Goal: Information Seeking & Learning: Learn about a topic

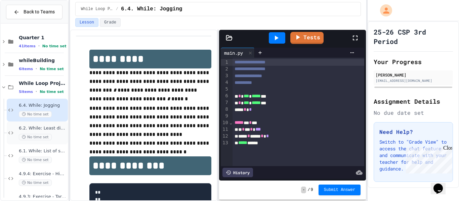
click at [59, 131] on span "6.2. While: Least divisor" at bounding box center [43, 129] width 48 height 6
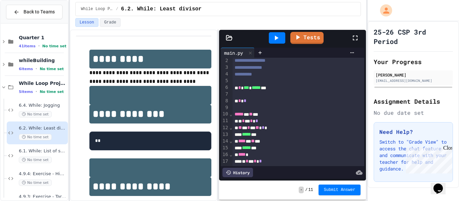
scroll to position [139, 0]
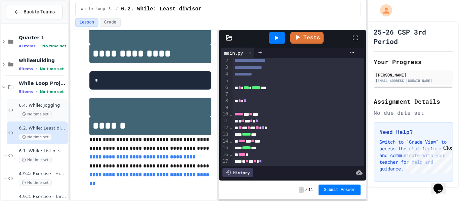
click at [64, 111] on div "No time set" at bounding box center [43, 114] width 48 height 6
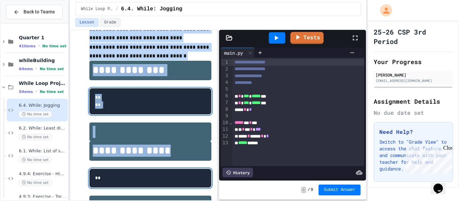
scroll to position [205, 0]
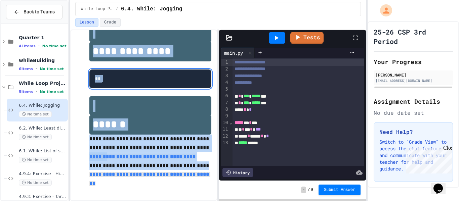
drag, startPoint x: 84, startPoint y: 56, endPoint x: 213, endPoint y: 183, distance: 180.5
click at [213, 183] on div "**********" at bounding box center [143, 116] width 147 height 172
copy div "**********"
click at [209, 162] on p "**********" at bounding box center [150, 157] width 122 height 9
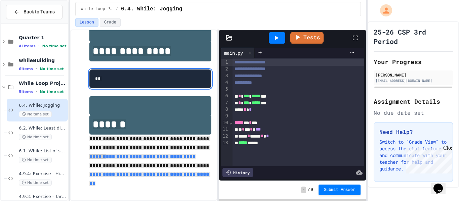
click at [282, 95] on div "* * *** * ***** ***" at bounding box center [298, 96] width 132 height 7
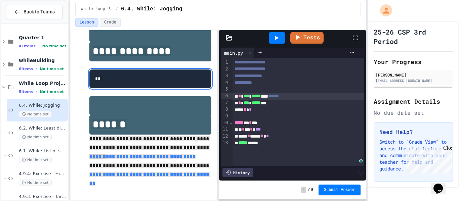
click at [290, 104] on div "* * *** * ***** ***" at bounding box center [298, 103] width 132 height 7
click at [249, 131] on div "* * * * ***" at bounding box center [298, 129] width 132 height 7
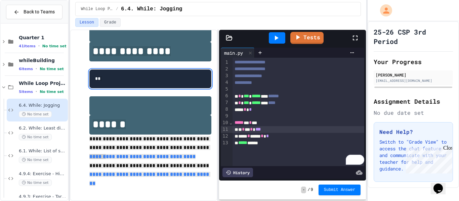
click at [253, 131] on div "* * * * ***" at bounding box center [298, 129] width 132 height 7
click at [237, 144] on div "***** ******" at bounding box center [298, 143] width 132 height 7
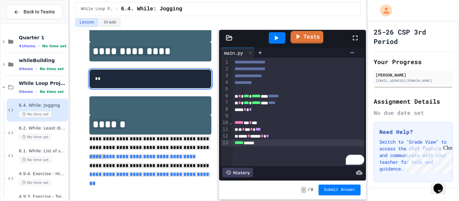
click at [305, 37] on link "Tests" at bounding box center [306, 37] width 33 height 13
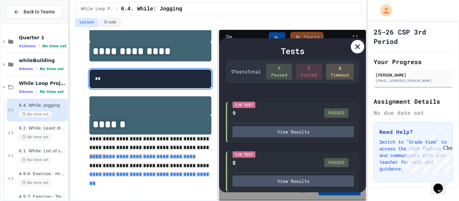
click at [353, 49] on icon at bounding box center [357, 47] width 8 height 8
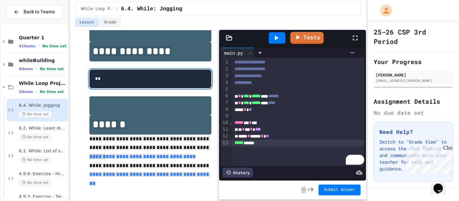
click at [167, 115] on h1 at bounding box center [150, 105] width 122 height 19
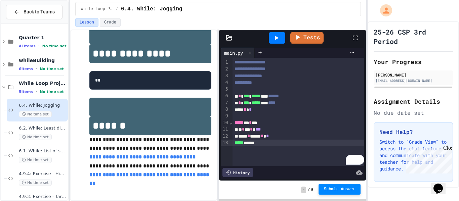
click at [346, 189] on span "Submit Answer" at bounding box center [340, 189] width 32 height 5
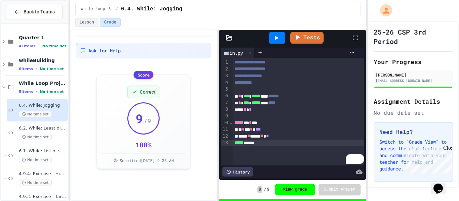
click at [277, 40] on icon at bounding box center [276, 38] width 8 height 8
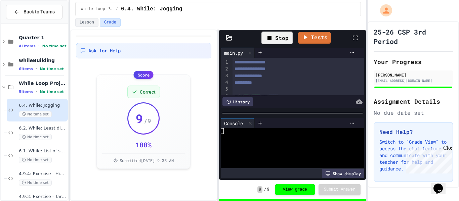
click at [252, 133] on div at bounding box center [289, 131] width 136 height 6
click at [81, 26] on button "Lesson" at bounding box center [86, 22] width 23 height 9
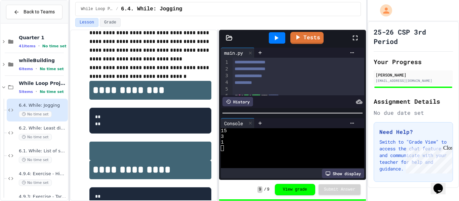
scroll to position [85, 0]
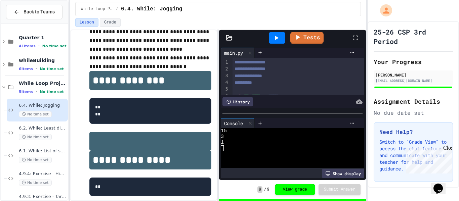
click at [279, 34] on icon at bounding box center [276, 38] width 8 height 8
click at [243, 141] on div at bounding box center [289, 143] width 136 height 6
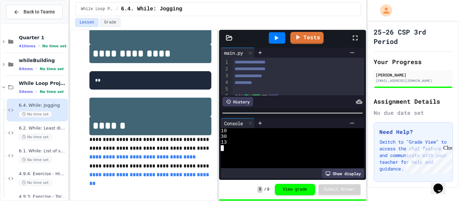
scroll to position [199, 0]
click at [41, 132] on div "6.2. While: Least divisor No time set" at bounding box center [43, 133] width 48 height 15
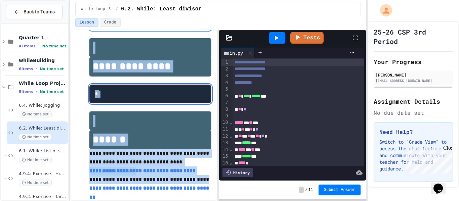
scroll to position [144, 0]
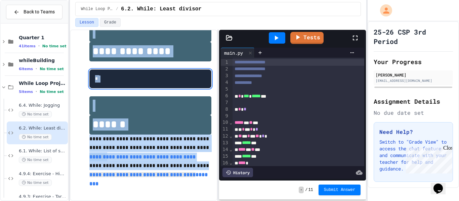
drag, startPoint x: 95, startPoint y: 58, endPoint x: 184, endPoint y: 210, distance: 176.0
click at [184, 201] on html "**********" at bounding box center [229, 100] width 459 height 201
click at [211, 199] on div "**********" at bounding box center [143, 116] width 147 height 172
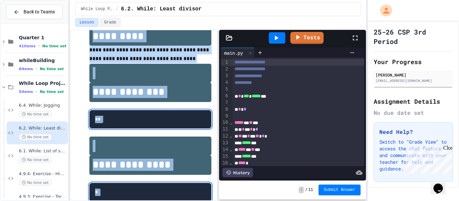
scroll to position [13, 0]
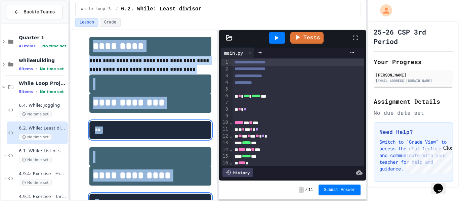
drag, startPoint x: 210, startPoint y: 190, endPoint x: 87, endPoint y: 38, distance: 195.6
click at [87, 38] on div "**********" at bounding box center [143, 174] width 135 height 289
copy div "**********"
click at [138, 49] on span "*********" at bounding box center [118, 46] width 51 height 10
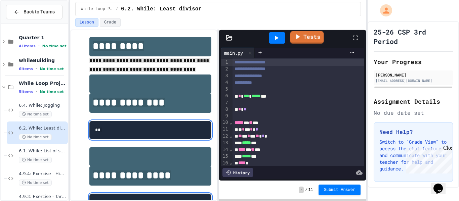
click at [298, 39] on icon at bounding box center [297, 37] width 8 height 8
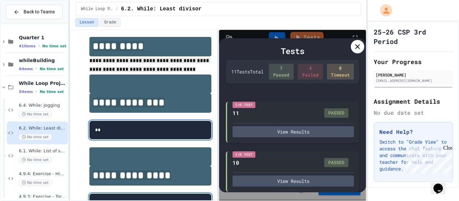
click at [355, 47] on icon at bounding box center [357, 47] width 8 height 8
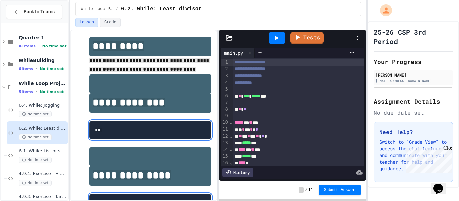
click at [283, 115] on div at bounding box center [298, 116] width 132 height 7
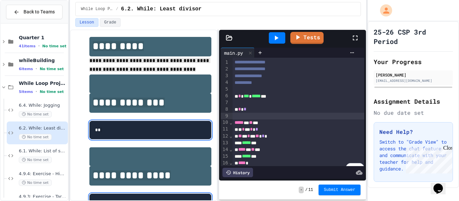
scroll to position [8, 0]
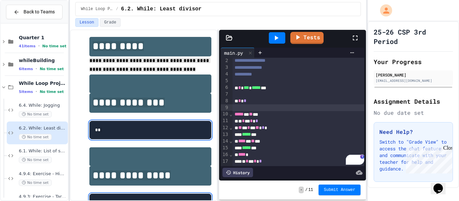
click at [144, 84] on h1 at bounding box center [150, 84] width 122 height 19
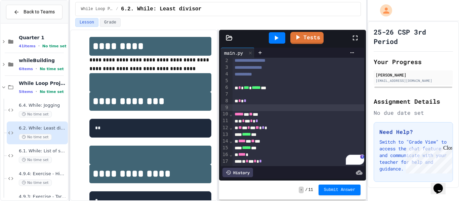
click at [260, 101] on div "* * *" at bounding box center [298, 101] width 132 height 7
click at [268, 121] on div "* * * * *" at bounding box center [298, 121] width 132 height 7
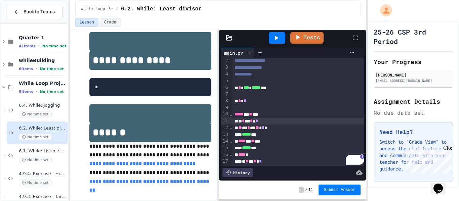
scroll to position [139, 0]
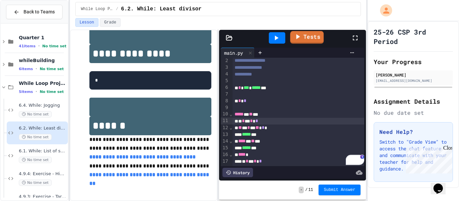
click at [298, 39] on icon at bounding box center [297, 37] width 8 height 8
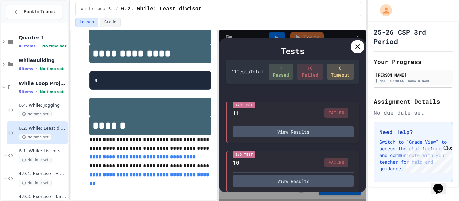
click at [357, 49] on icon at bounding box center [357, 47] width 8 height 8
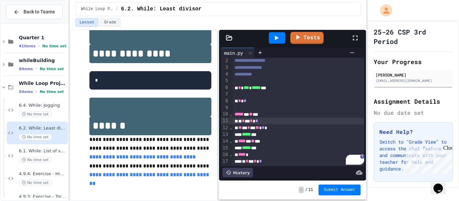
click at [266, 123] on div "* * * * *" at bounding box center [298, 121] width 132 height 7
click at [297, 41] on link "Tests" at bounding box center [306, 37] width 31 height 13
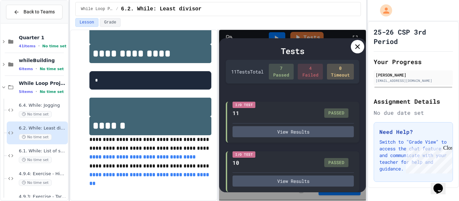
click at [356, 47] on icon at bounding box center [357, 47] width 8 height 8
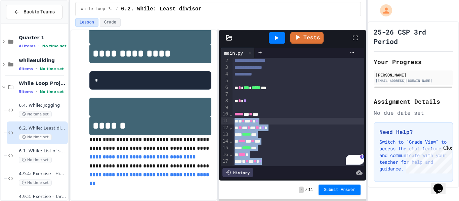
drag, startPoint x: 274, startPoint y: 162, endPoint x: 234, endPoint y: 117, distance: 59.7
click at [234, 117] on div "**********" at bounding box center [298, 107] width 132 height 117
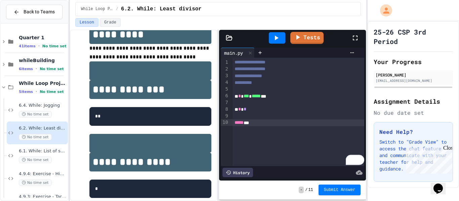
scroll to position [0, 0]
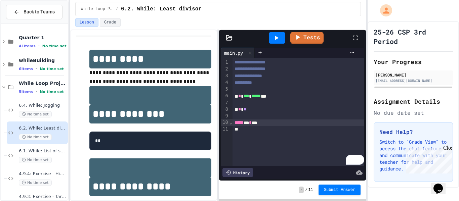
click at [260, 123] on div "***** * * **" at bounding box center [298, 123] width 132 height 7
click at [271, 131] on div "To enrich screen reader interactions, please activate Accessibility in Grammarl…" at bounding box center [298, 129] width 132 height 7
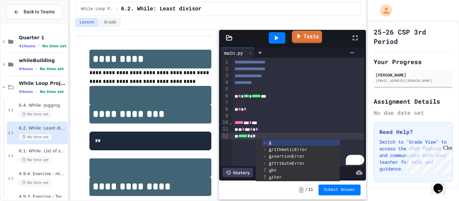
click at [313, 40] on link "Tests" at bounding box center [307, 37] width 30 height 13
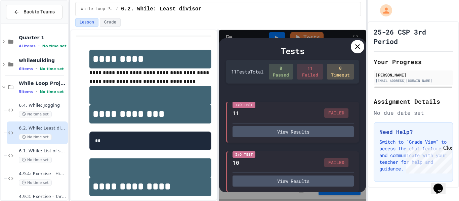
click at [356, 47] on icon at bounding box center [357, 47] width 8 height 8
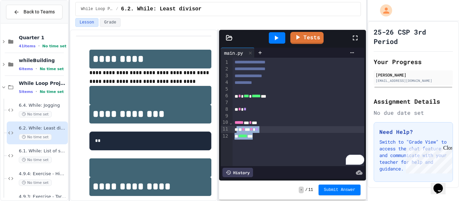
drag, startPoint x: 274, startPoint y: 138, endPoint x: 236, endPoint y: 130, distance: 39.2
click at [236, 130] on div "**********" at bounding box center [298, 112] width 132 height 109
click at [265, 124] on div "***** * * **" at bounding box center [298, 123] width 132 height 7
click at [283, 130] on div "To enrich screen reader interactions, please activate Accessibility in Grammarl…" at bounding box center [298, 129] width 132 height 7
click at [285, 130] on div "* * * * *" at bounding box center [298, 129] width 132 height 7
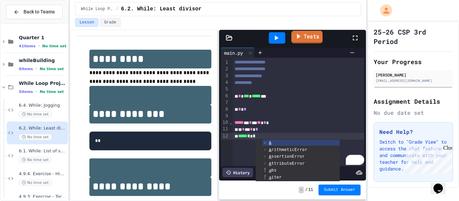
click at [301, 33] on icon at bounding box center [298, 36] width 8 height 8
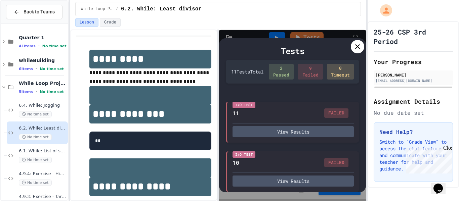
click at [357, 47] on icon at bounding box center [357, 47] width 8 height 8
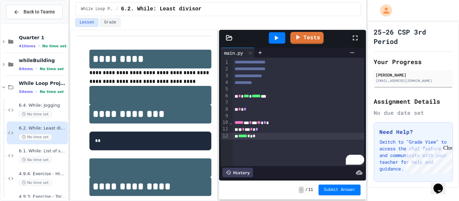
click at [266, 123] on span "*" at bounding box center [264, 122] width 3 height 5
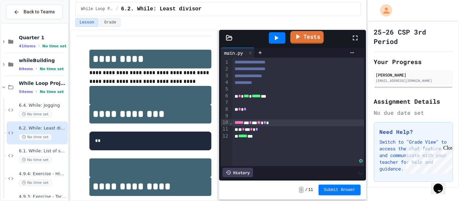
click at [309, 33] on link "Tests" at bounding box center [306, 37] width 33 height 13
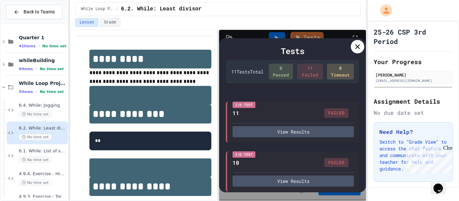
click at [358, 46] on icon at bounding box center [357, 46] width 5 height 5
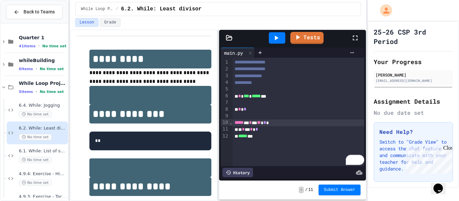
click at [277, 122] on div "***** * * * ** * *" at bounding box center [298, 123] width 132 height 7
click at [299, 41] on link "Tests" at bounding box center [307, 37] width 32 height 13
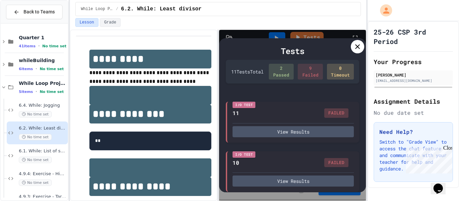
click at [353, 47] on icon at bounding box center [357, 47] width 8 height 8
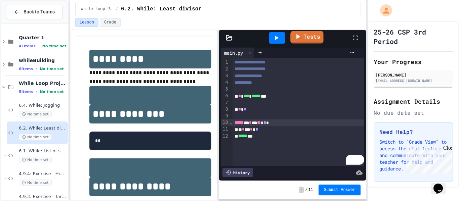
click at [309, 42] on link "Tests" at bounding box center [306, 37] width 33 height 13
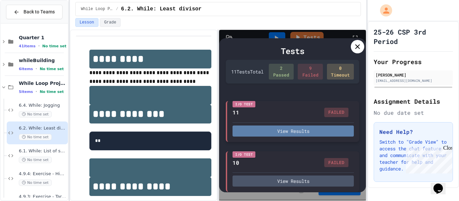
click at [303, 133] on button "View Results" at bounding box center [292, 131] width 121 height 11
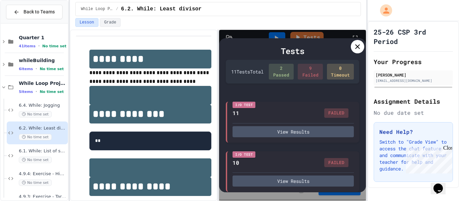
type textarea "*"
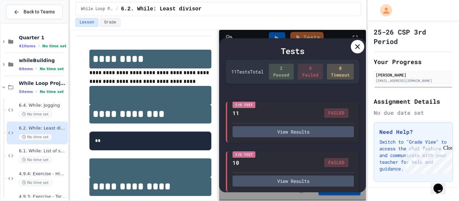
click at [358, 47] on icon at bounding box center [357, 46] width 5 height 5
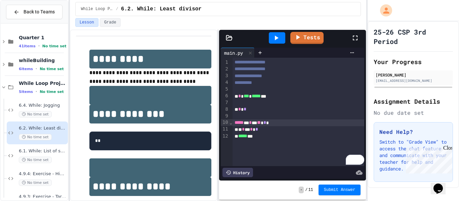
click at [240, 136] on span "*****" at bounding box center [242, 136] width 9 height 5
click at [315, 40] on link "Tests" at bounding box center [306, 38] width 33 height 12
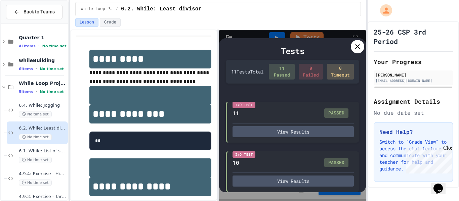
click at [359, 49] on icon at bounding box center [357, 47] width 8 height 8
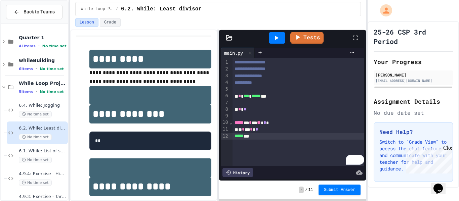
click at [346, 184] on div "- / 11 Submit Answer" at bounding box center [292, 190] width 147 height 19
click at [347, 188] on span "Submit Answer" at bounding box center [340, 189] width 32 height 5
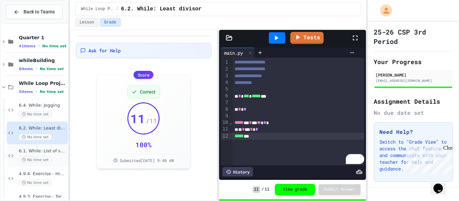
click at [42, 153] on span "6.1. While: List of squares" at bounding box center [43, 151] width 48 height 6
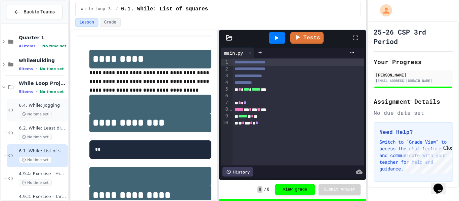
click at [50, 107] on span "6.4. While: Jogging" at bounding box center [43, 106] width 48 height 6
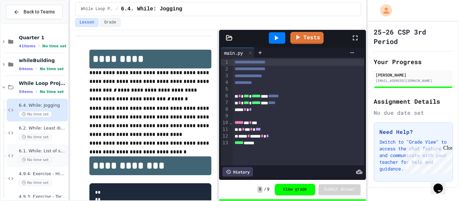
click at [44, 151] on span "6.1. While: List of squares" at bounding box center [43, 151] width 48 height 6
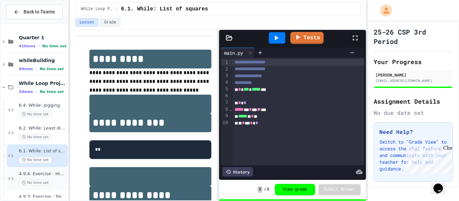
click at [56, 179] on div "4.9.4: Exercise - Higher or Lower I No time set" at bounding box center [43, 178] width 48 height 15
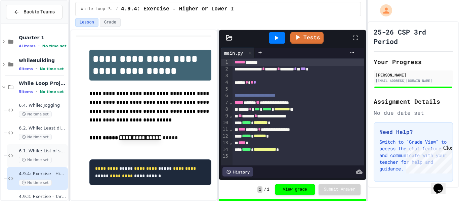
scroll to position [42, 0]
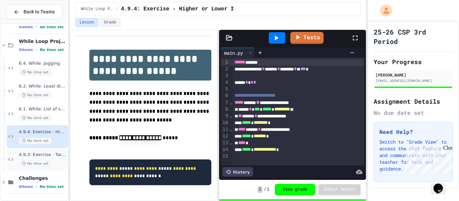
click at [49, 157] on span "4.9.3: Exercise - Target Sum" at bounding box center [43, 155] width 48 height 6
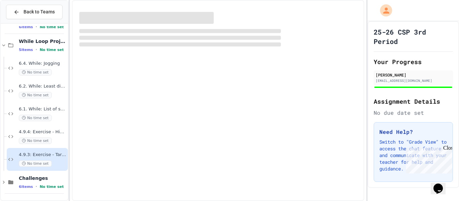
scroll to position [34, 0]
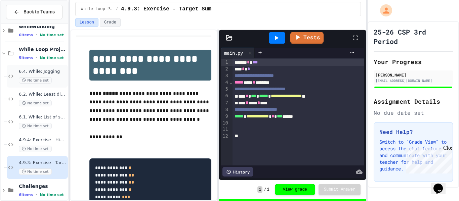
click at [52, 71] on span "6.4. While: Jogging" at bounding box center [43, 72] width 48 height 6
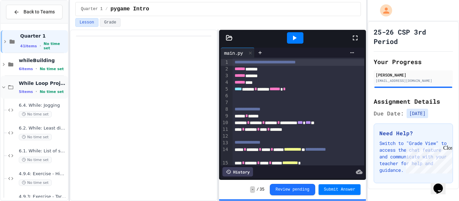
click at [7, 85] on icon at bounding box center [11, 87] width 8 height 6
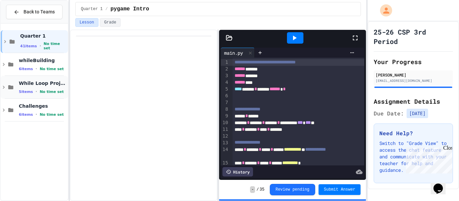
click at [5, 89] on icon at bounding box center [4, 87] width 6 height 6
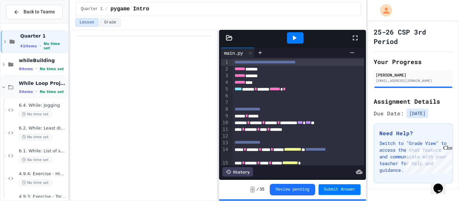
click at [5, 85] on icon at bounding box center [4, 87] width 6 height 6
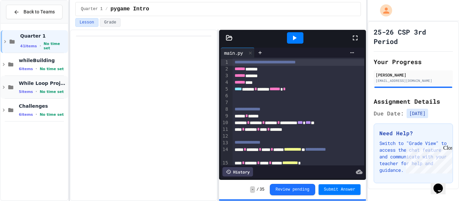
click at [5, 86] on icon at bounding box center [4, 87] width 6 height 6
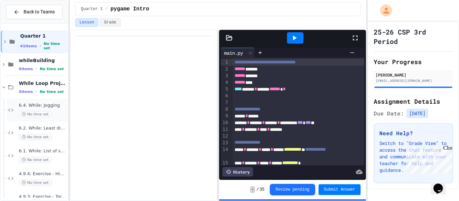
click at [51, 108] on span "6.4. While: Jogging" at bounding box center [43, 106] width 48 height 6
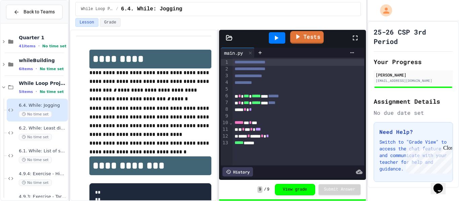
click at [302, 34] on link "Tests" at bounding box center [307, 37] width 34 height 13
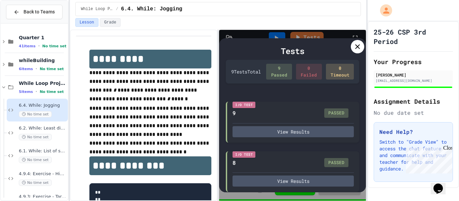
click at [356, 46] on icon at bounding box center [357, 46] width 5 height 5
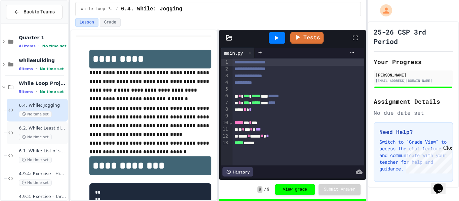
click at [56, 127] on span "6.2. While: Least divisor" at bounding box center [43, 129] width 48 height 6
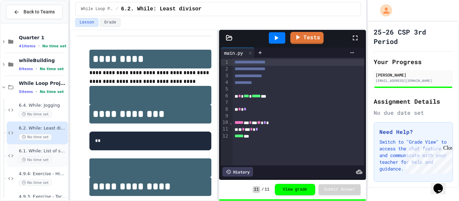
click at [55, 156] on div "6.1. While: List of squares No time set" at bounding box center [43, 155] width 48 height 15
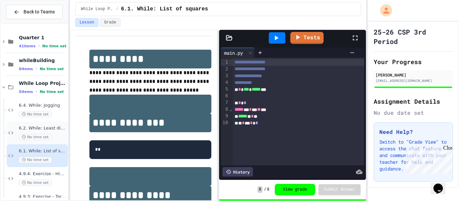
click at [54, 137] on div "No time set" at bounding box center [43, 137] width 48 height 6
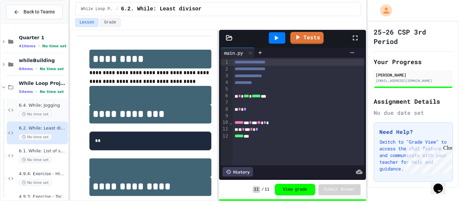
click at [55, 106] on span "6.4. While: Jogging" at bounding box center [43, 106] width 48 height 6
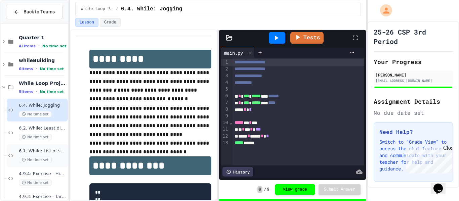
click at [50, 148] on span "6.1. While: List of squares" at bounding box center [43, 151] width 48 height 6
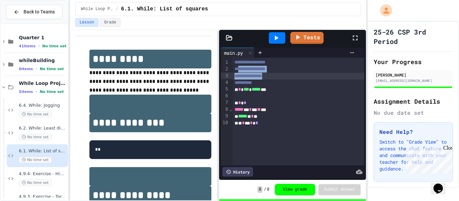
drag, startPoint x: 239, startPoint y: 70, endPoint x: 284, endPoint y: 78, distance: 45.3
click at [284, 78] on div "**********" at bounding box center [298, 112] width 132 height 108
click at [249, 89] on span "***" at bounding box center [246, 89] width 5 height 5
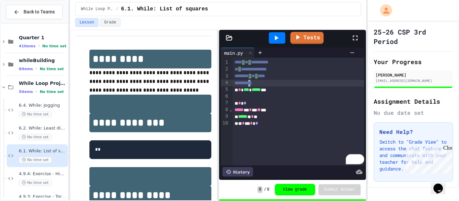
click at [252, 84] on span "**********" at bounding box center [242, 83] width 17 height 5
click at [272, 83] on div "**********" at bounding box center [298, 83] width 132 height 7
click at [5, 89] on icon at bounding box center [4, 87] width 6 height 6
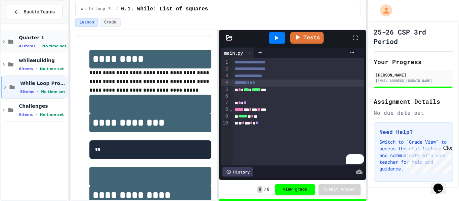
click at [4, 40] on icon at bounding box center [4, 42] width 6 height 6
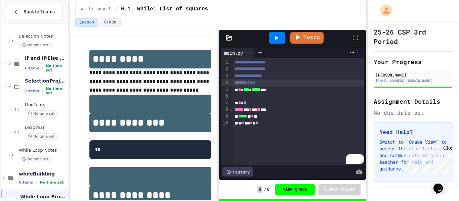
scroll to position [298, 0]
click at [11, 64] on icon at bounding box center [10, 63] width 6 height 6
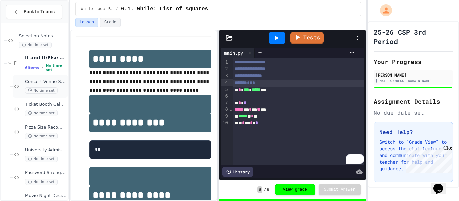
click at [51, 86] on div "Concert Venue Selector No time set" at bounding box center [46, 86] width 42 height 15
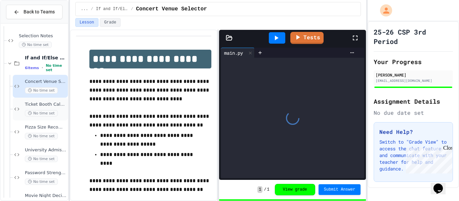
click at [59, 108] on div "Ticket Booth Calculator No time set" at bounding box center [46, 109] width 42 height 15
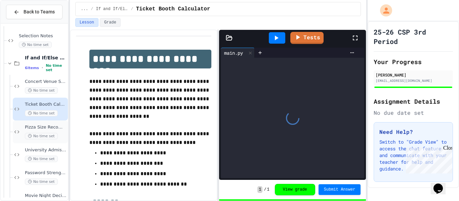
click at [59, 129] on span "Pizza Size Recommender" at bounding box center [46, 128] width 42 height 6
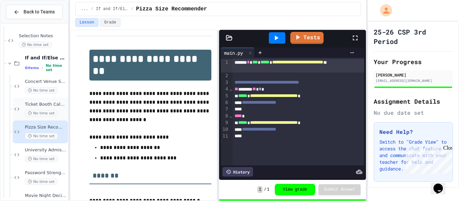
click at [58, 113] on div "No time set" at bounding box center [46, 113] width 42 height 6
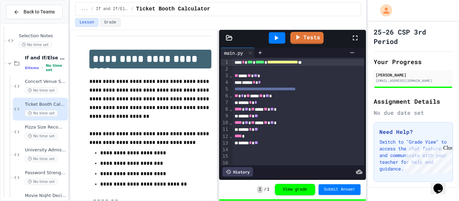
scroll to position [9, 0]
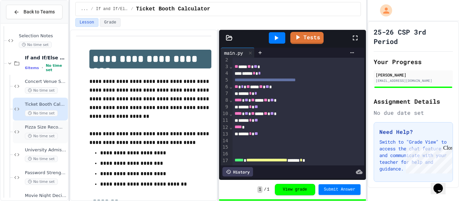
click at [41, 128] on span "Pizza Size Recommender" at bounding box center [46, 128] width 42 height 6
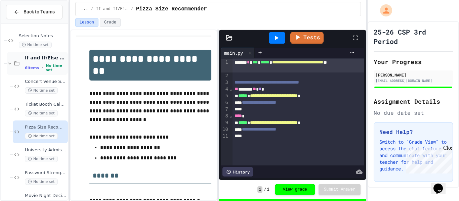
click at [11, 62] on icon at bounding box center [10, 63] width 6 height 6
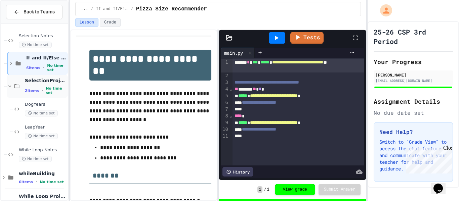
click at [12, 86] on icon at bounding box center [10, 86] width 6 height 6
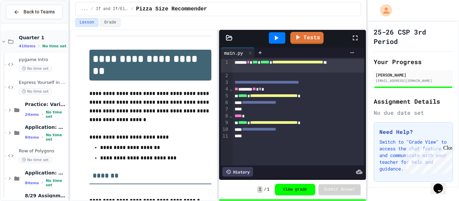
click at [3, 38] on div "Quarter 1 41 items • No time set" at bounding box center [34, 41] width 67 height 23
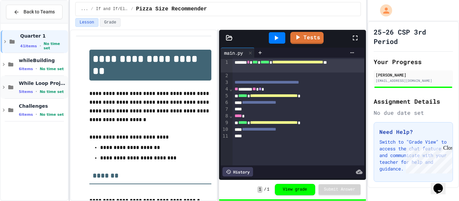
click at [49, 91] on span "No time set" at bounding box center [52, 92] width 24 height 4
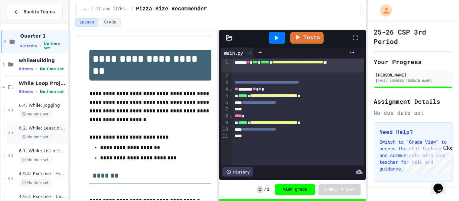
click at [53, 130] on span "6.2. While: Least divisor" at bounding box center [43, 129] width 48 height 6
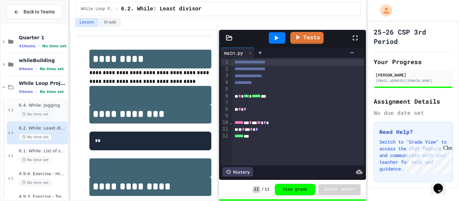
click at [51, 110] on div "6.4. While: Jogging No time set" at bounding box center [43, 110] width 48 height 15
